Goal: Information Seeking & Learning: Learn about a topic

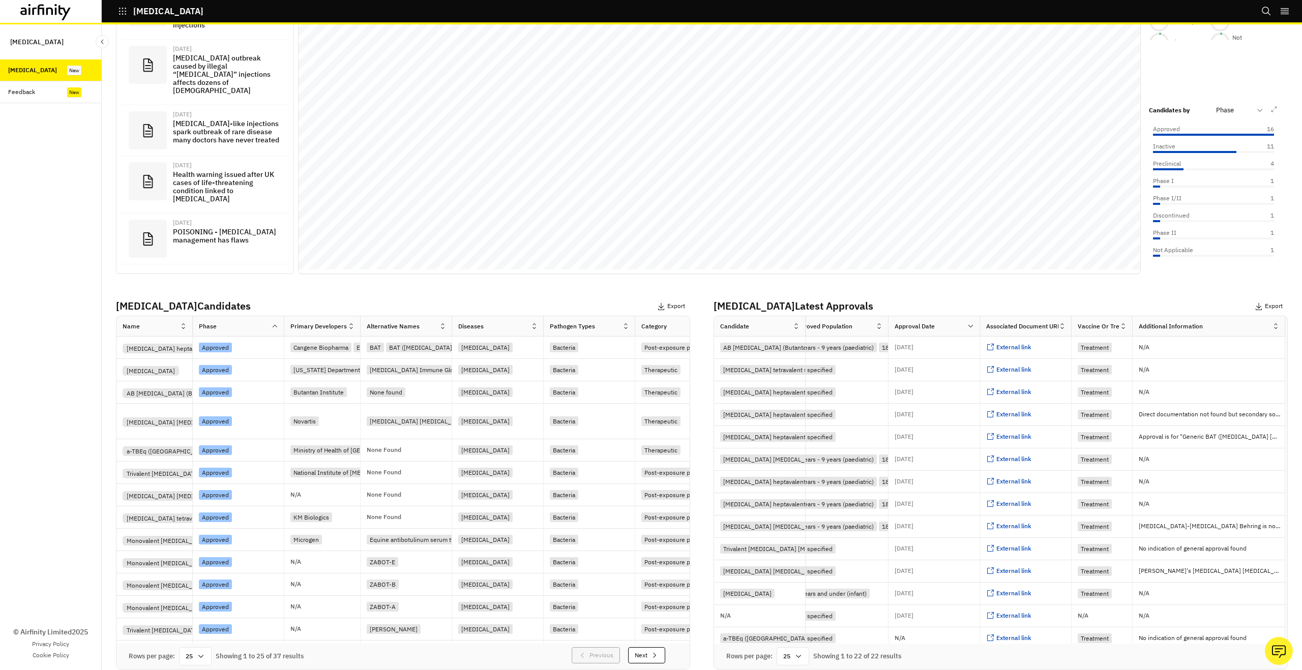
scroll to position [0, 398]
